Goal: Complete application form

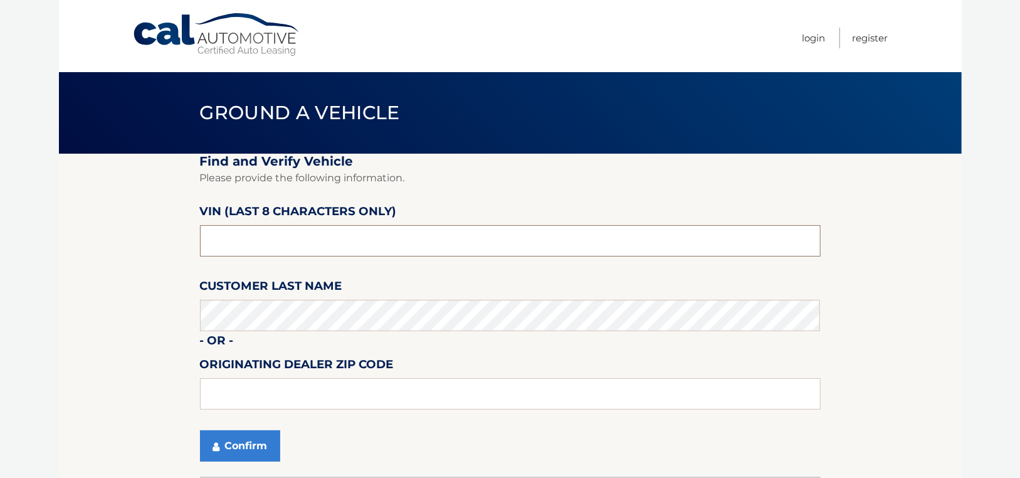
click at [289, 253] on input "text" at bounding box center [510, 240] width 621 height 31
type input "nm129967"
type input "11563"
click at [234, 450] on button "Confirm" at bounding box center [240, 445] width 80 height 31
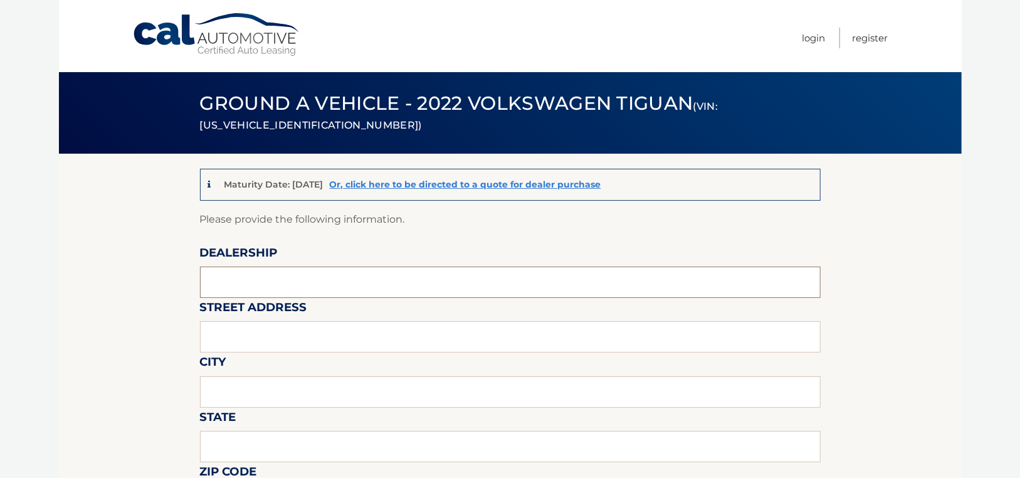
click at [263, 287] on input "text" at bounding box center [510, 282] width 621 height 31
type input "SUNRISE VOLKSWAGEN"
type input "931 SUNRISE HWY"
drag, startPoint x: 302, startPoint y: 389, endPoint x: 203, endPoint y: 394, distance: 99.8
click at [206, 397] on input "KYNBROOK" at bounding box center [510, 391] width 621 height 31
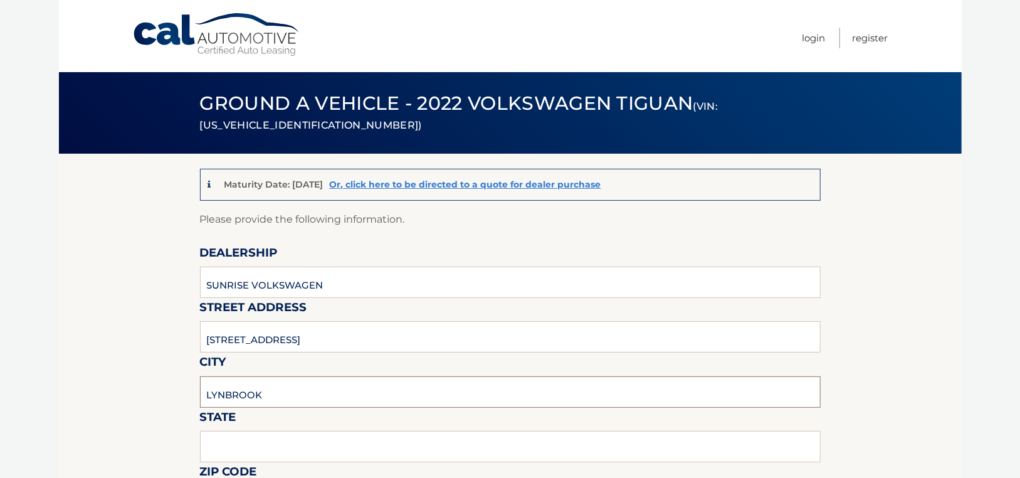
type input "LYNBROOK"
type input "NY"
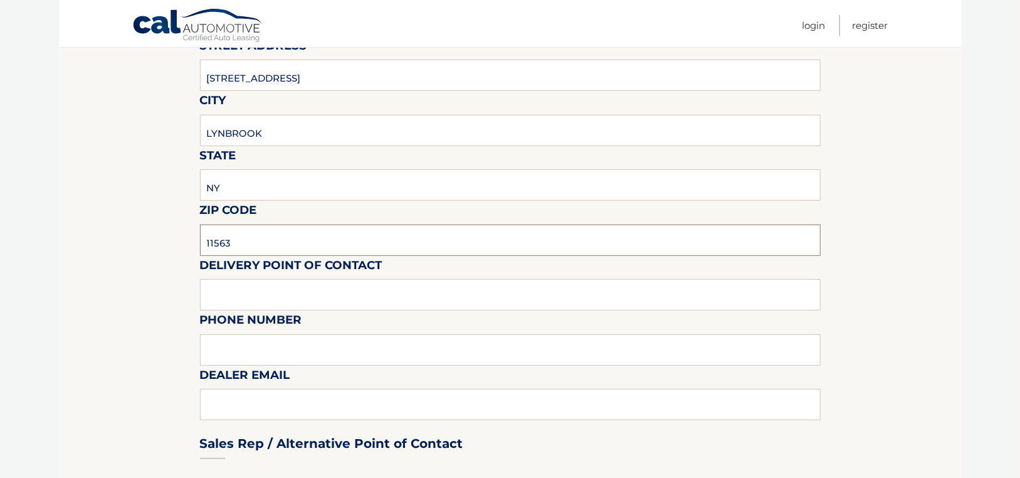
type input "11563"
type input "FAVIO PEREZ"
type input "516-596-5970"
type input "FGONZALEZ@SUNRISEVW.COM"
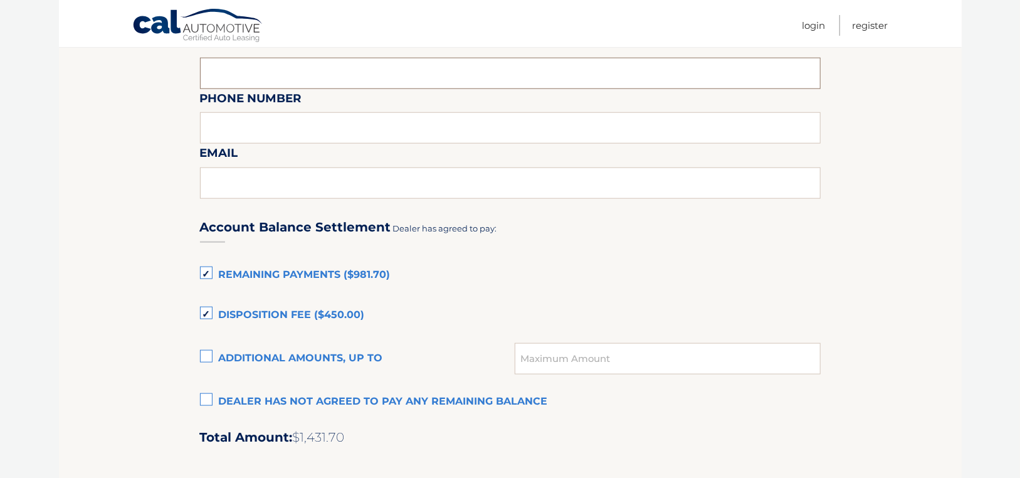
scroll to position [728, 0]
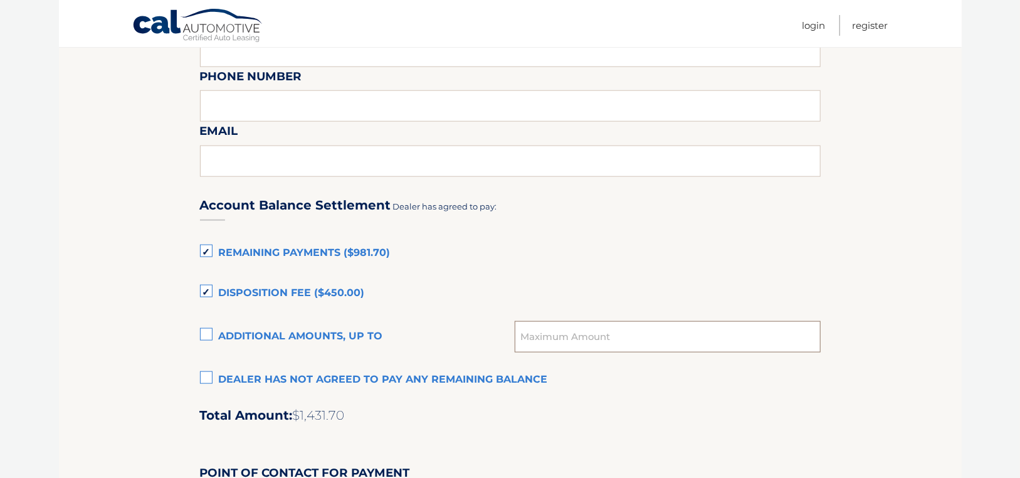
click at [538, 342] on input "text" at bounding box center [667, 336] width 305 height 31
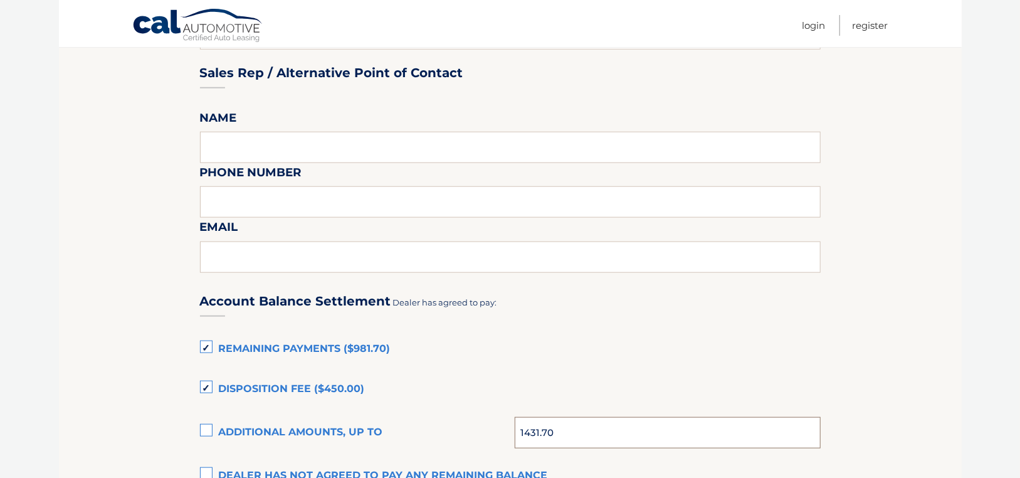
scroll to position [603, 0]
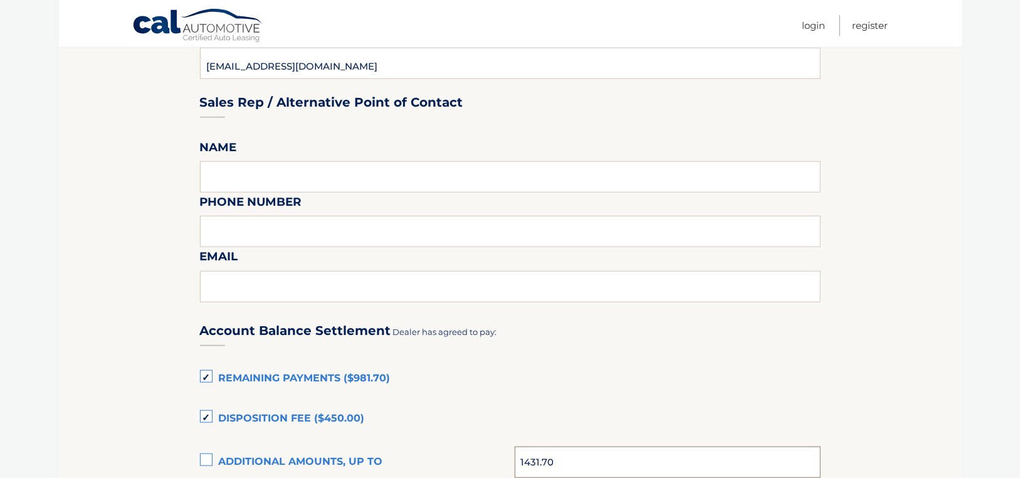
type input "1431.70"
click at [233, 176] on input "text" at bounding box center [510, 176] width 621 height 31
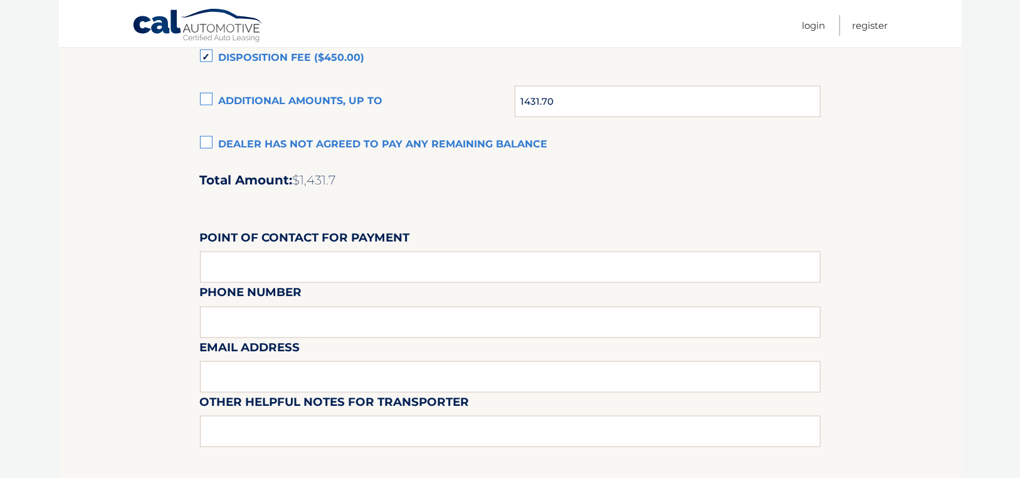
scroll to position [979, 0]
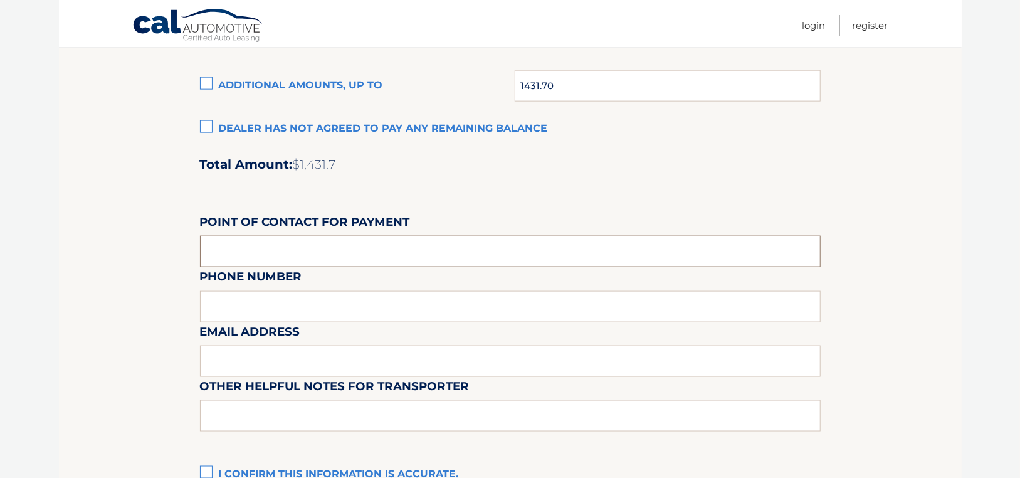
click at [233, 258] on input "text" at bounding box center [510, 251] width 621 height 31
type input "FRANK GONZALEZ"
type input "516-596-5970"
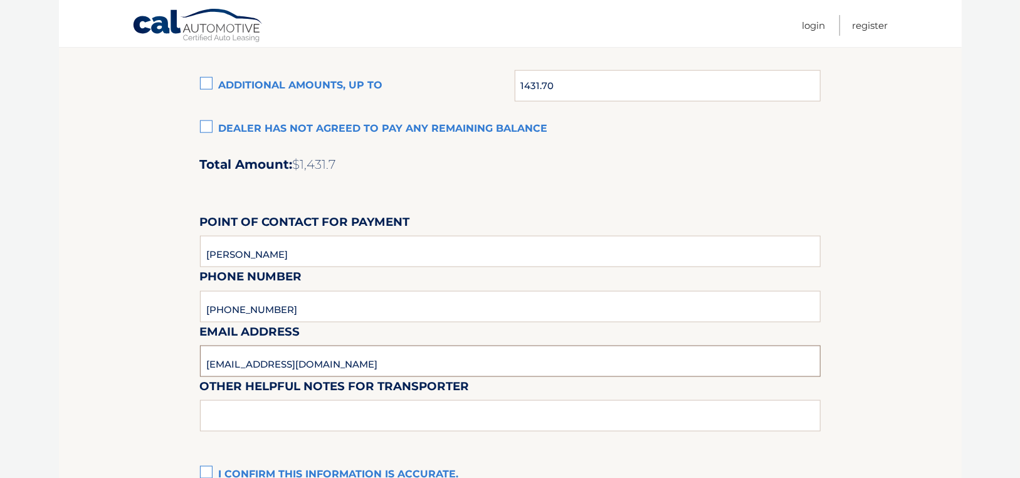
type input "FGONZALEZ@SUNRISEVW.COM"
click at [361, 417] on input "PLEASE CALL PRIOR TO PICKUP LEASE RETURN PICK UPS MON-FRI 9AM TO 5PM ONLY" at bounding box center [510, 415] width 621 height 31
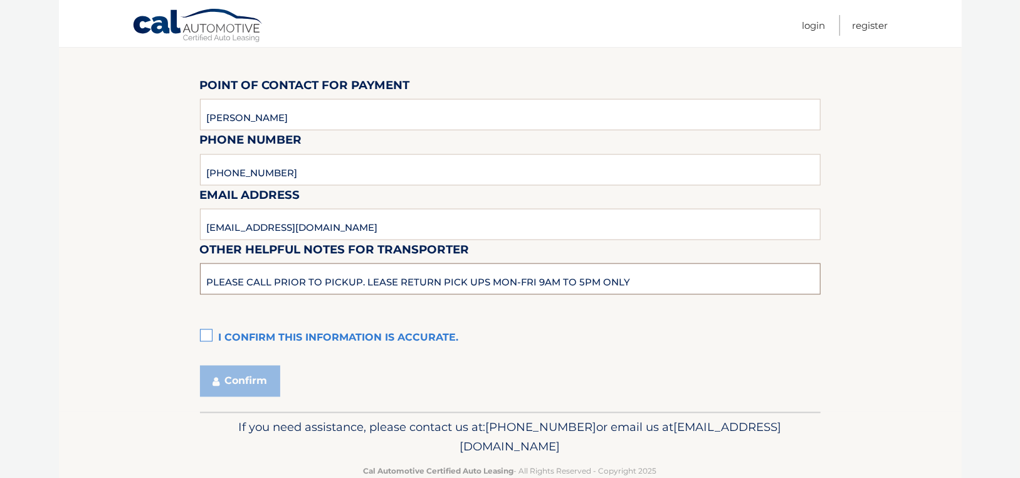
scroll to position [1144, 0]
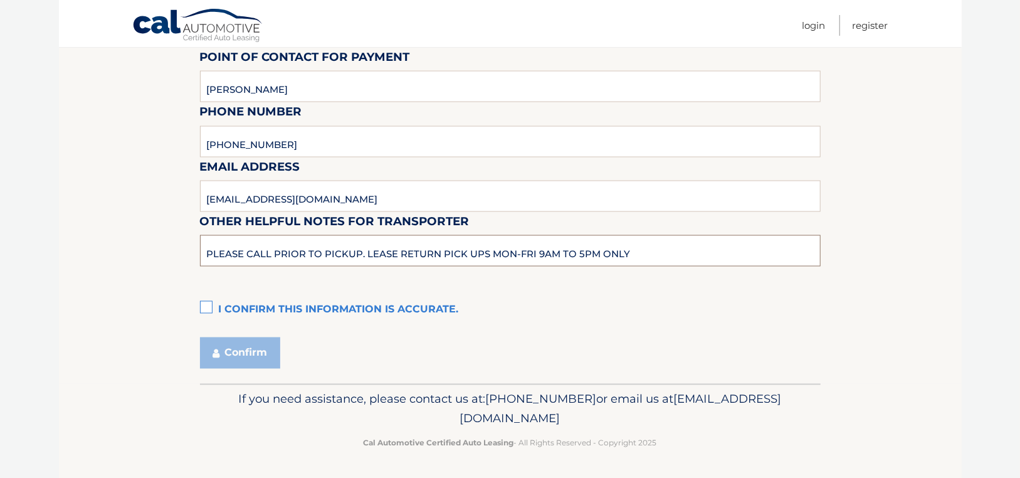
type input "PLEASE CALL PRIOR TO PICKUP. LEASE RETURN PICK UPS MON-FRI 9AM TO 5PM ONLY"
click at [208, 308] on label "I confirm this information is accurate." at bounding box center [510, 309] width 621 height 25
click at [0, 0] on input "I confirm this information is accurate." at bounding box center [0, 0] width 0 height 0
click at [253, 359] on button "Confirm" at bounding box center [240, 352] width 80 height 31
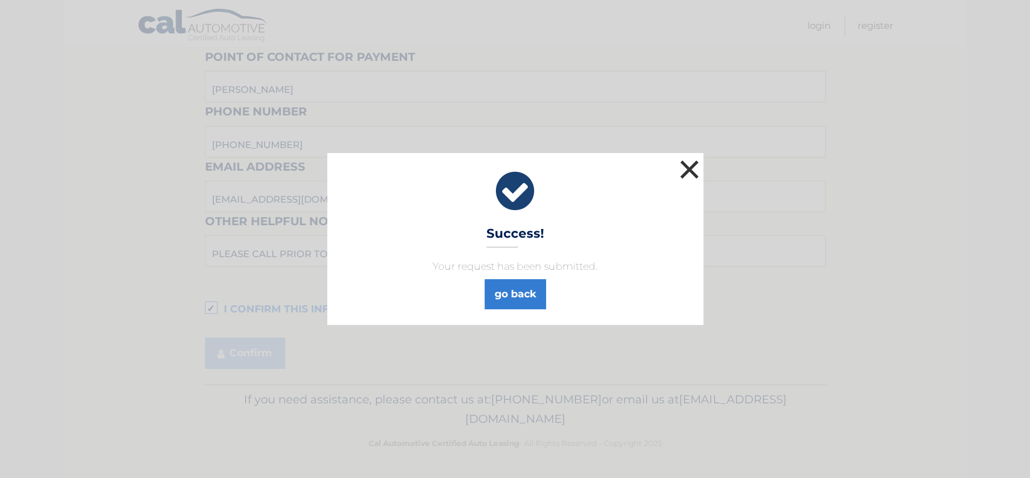
click at [688, 164] on button "×" at bounding box center [689, 169] width 25 height 25
